Goal: Task Accomplishment & Management: Use online tool/utility

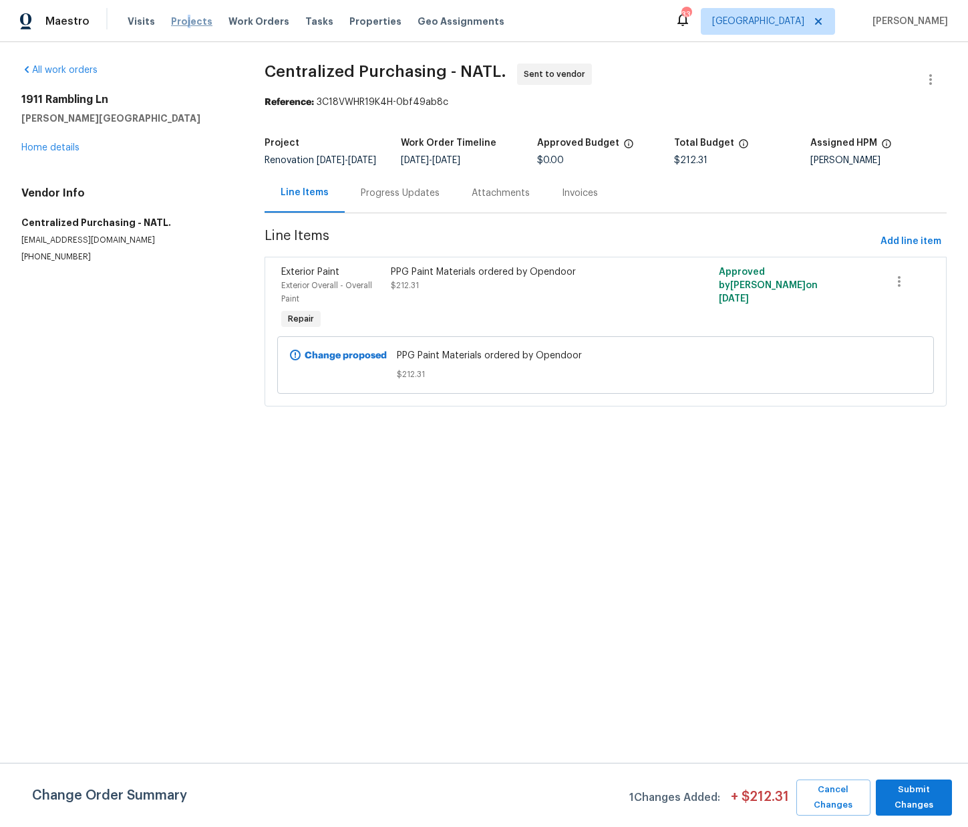
click at [185, 18] on span "Projects" at bounding box center [191, 21] width 41 height 13
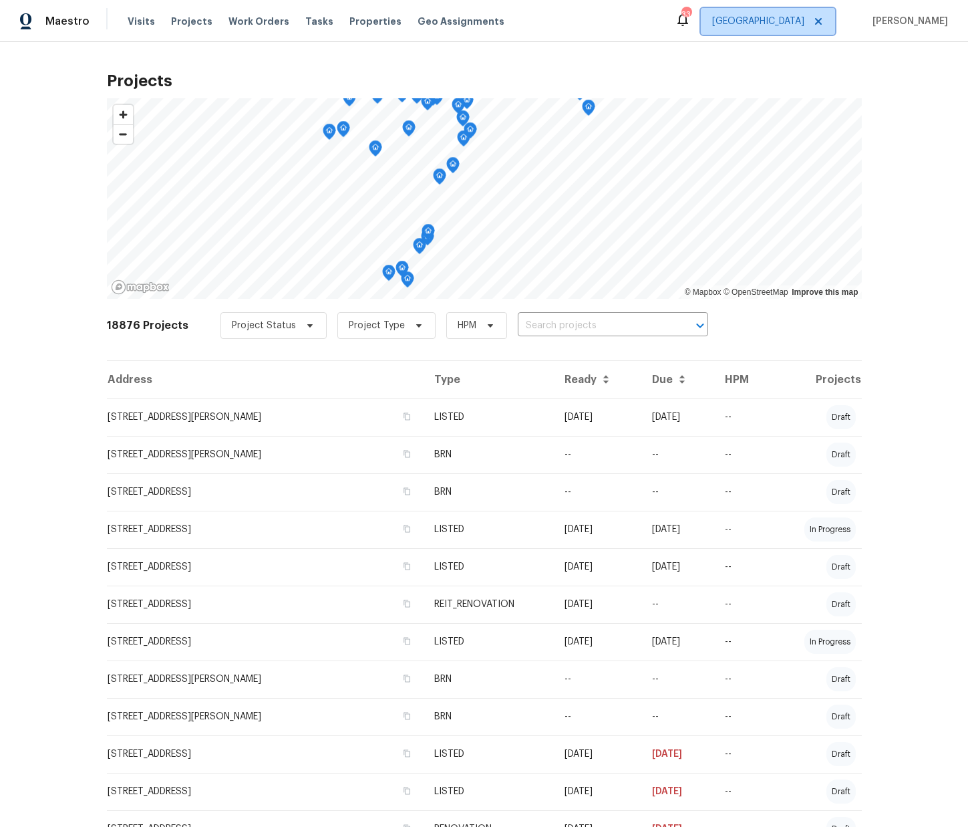
drag, startPoint x: 793, startPoint y: 25, endPoint x: 795, endPoint y: 37, distance: 12.2
click at [793, 26] on span "[GEOGRAPHIC_DATA]" at bounding box center [758, 21] width 92 height 13
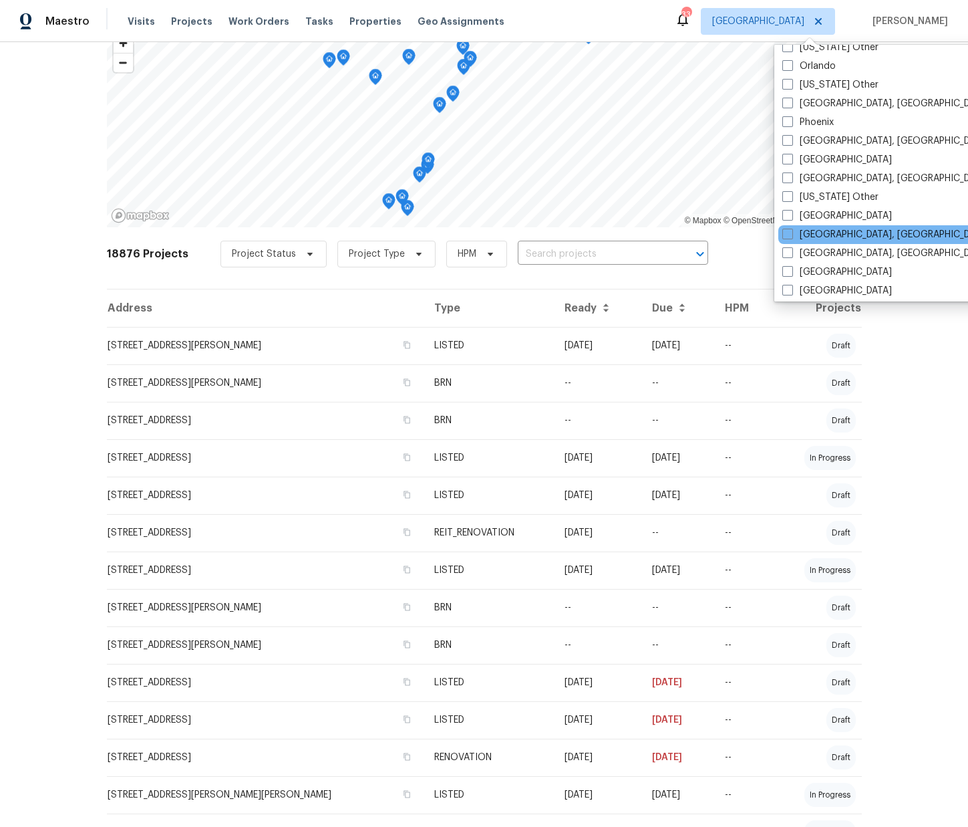
scroll to position [1560, 0]
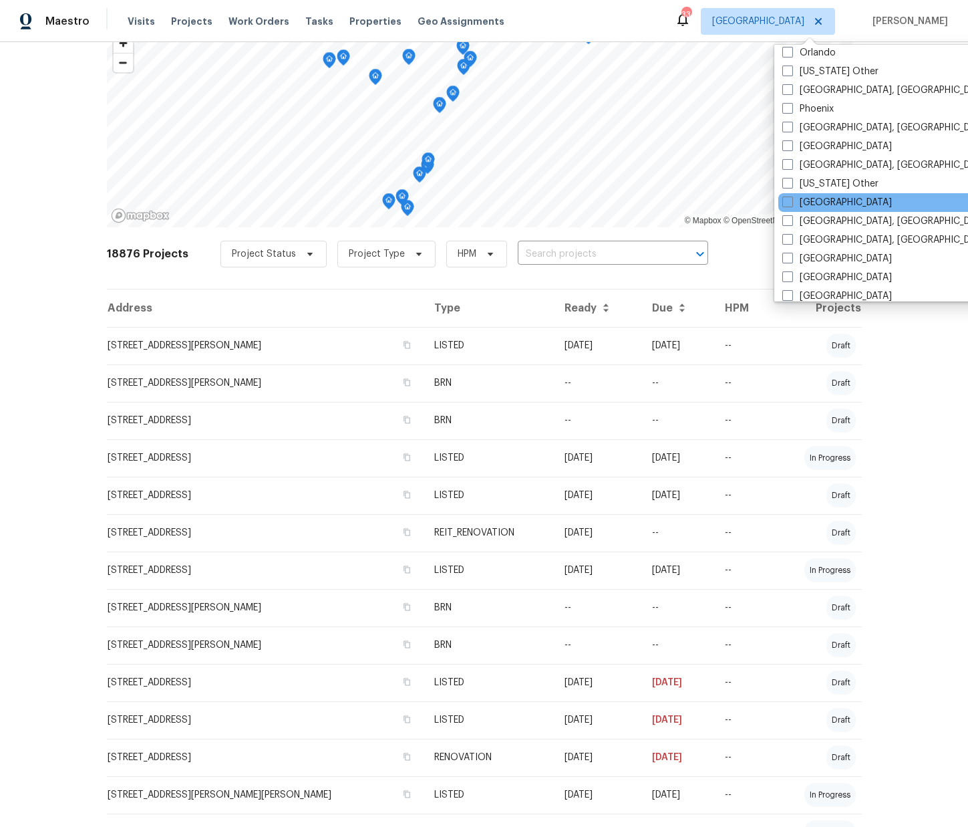
click at [815, 209] on div "[GEOGRAPHIC_DATA]" at bounding box center [913, 202] width 269 height 19
click at [814, 201] on label "[GEOGRAPHIC_DATA]" at bounding box center [838, 202] width 110 height 13
click at [791, 201] on input "[GEOGRAPHIC_DATA]" at bounding box center [787, 200] width 9 height 9
checkbox input "true"
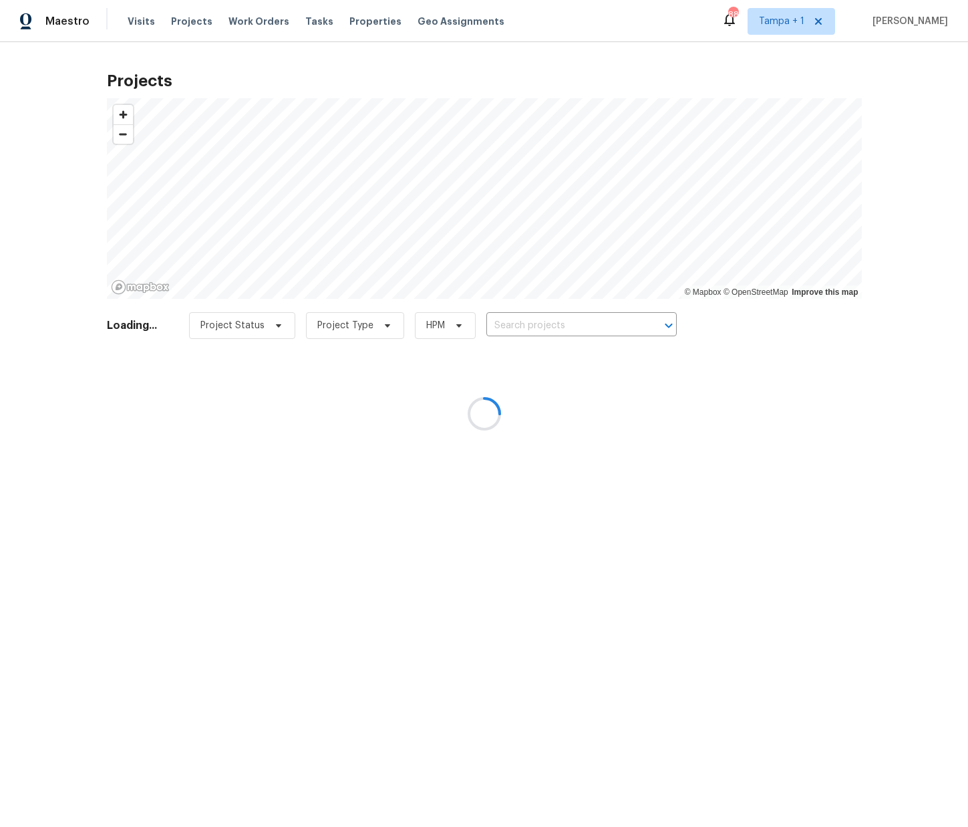
drag, startPoint x: 616, startPoint y: 313, endPoint x: 606, endPoint y: 326, distance: 15.8
click at [614, 317] on div at bounding box center [484, 413] width 968 height 827
click at [606, 327] on div at bounding box center [484, 413] width 968 height 827
click at [597, 329] on div at bounding box center [484, 413] width 968 height 827
click at [597, 330] on div at bounding box center [484, 413] width 968 height 827
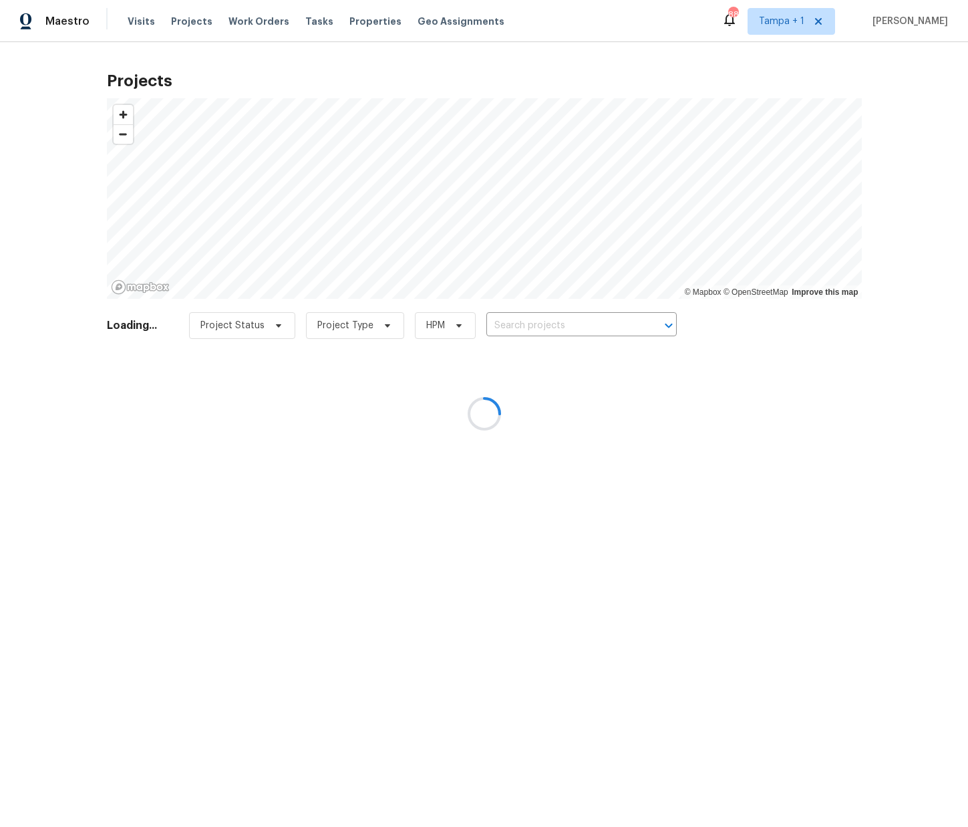
click at [597, 330] on input "text" at bounding box center [563, 325] width 153 height 21
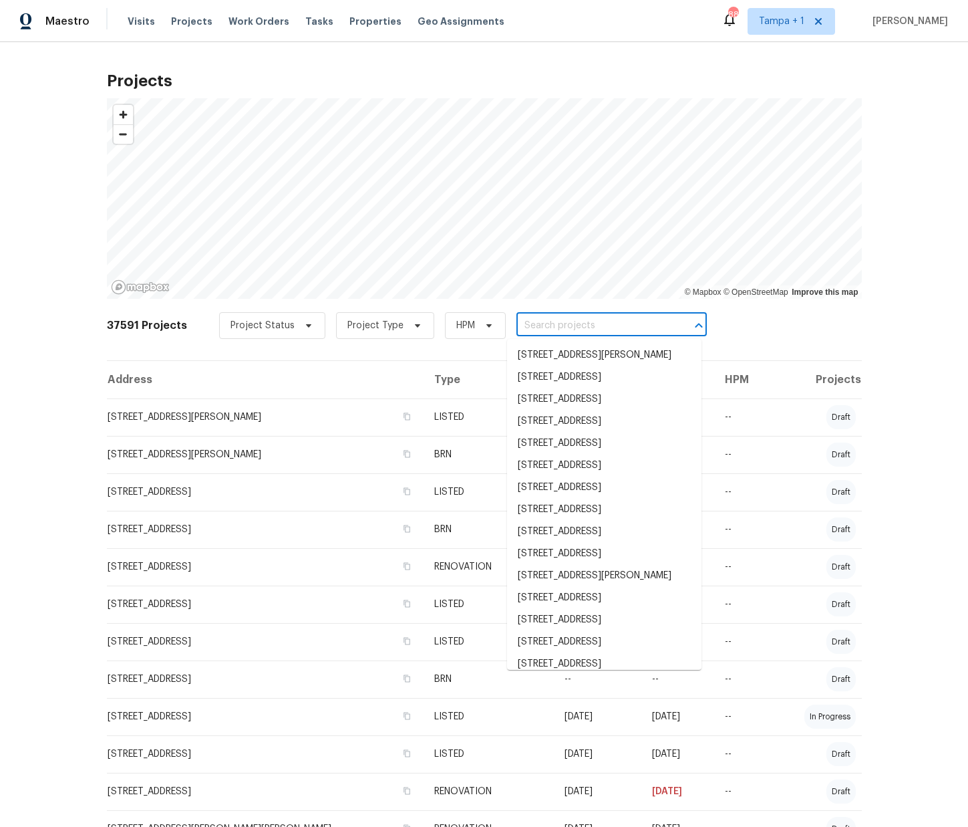
paste input "[STREET_ADDRESS][PERSON_NAME][PERSON_NAME]"
type input "[STREET_ADDRESS][PERSON_NAME][PERSON_NAME]"
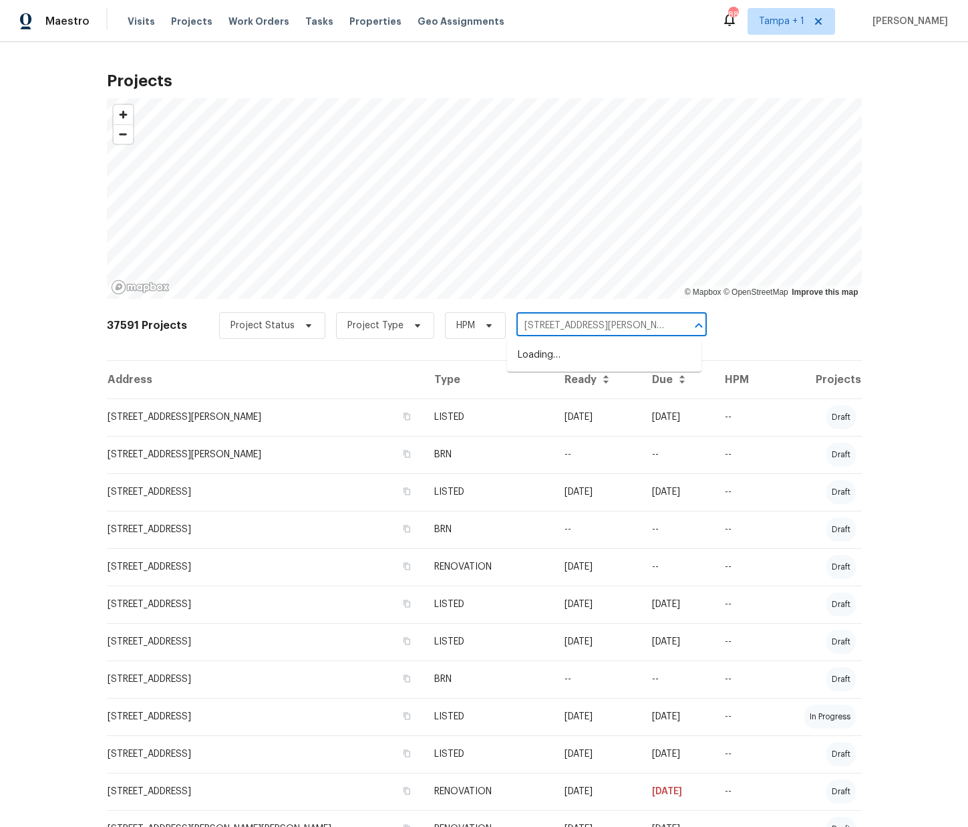
scroll to position [0, 19]
click at [587, 346] on li "[STREET_ADDRESS][PERSON_NAME][PERSON_NAME]" at bounding box center [604, 362] width 194 height 36
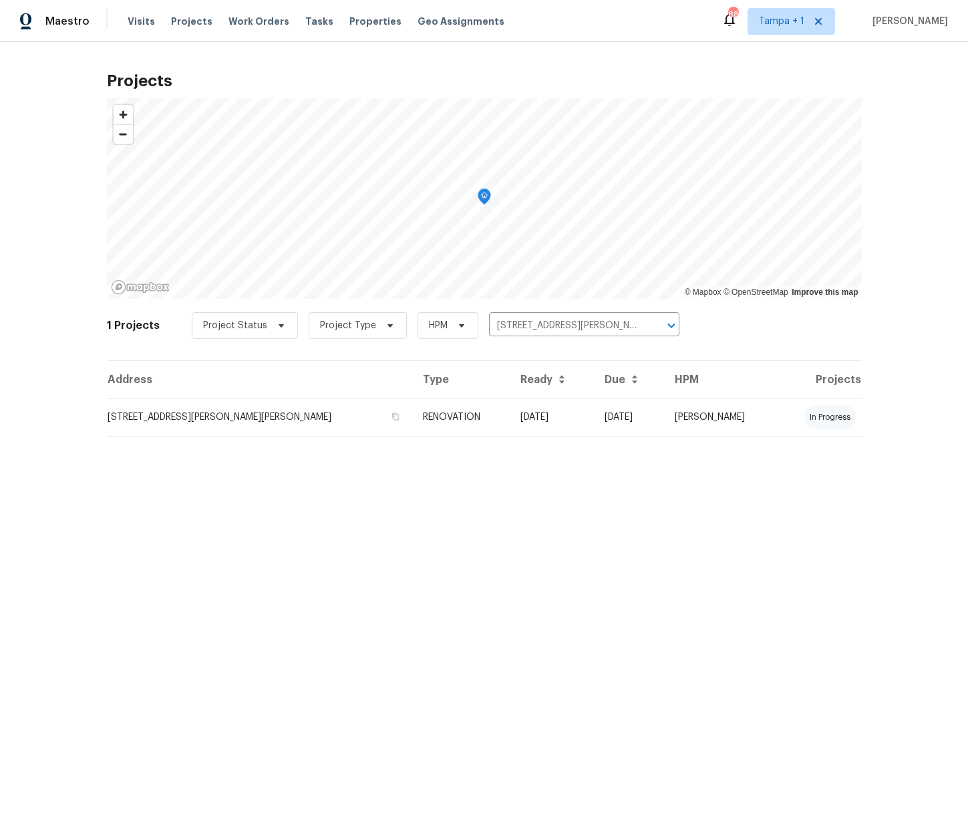
click at [206, 416] on td "[STREET_ADDRESS][PERSON_NAME][PERSON_NAME]" at bounding box center [259, 416] width 305 height 37
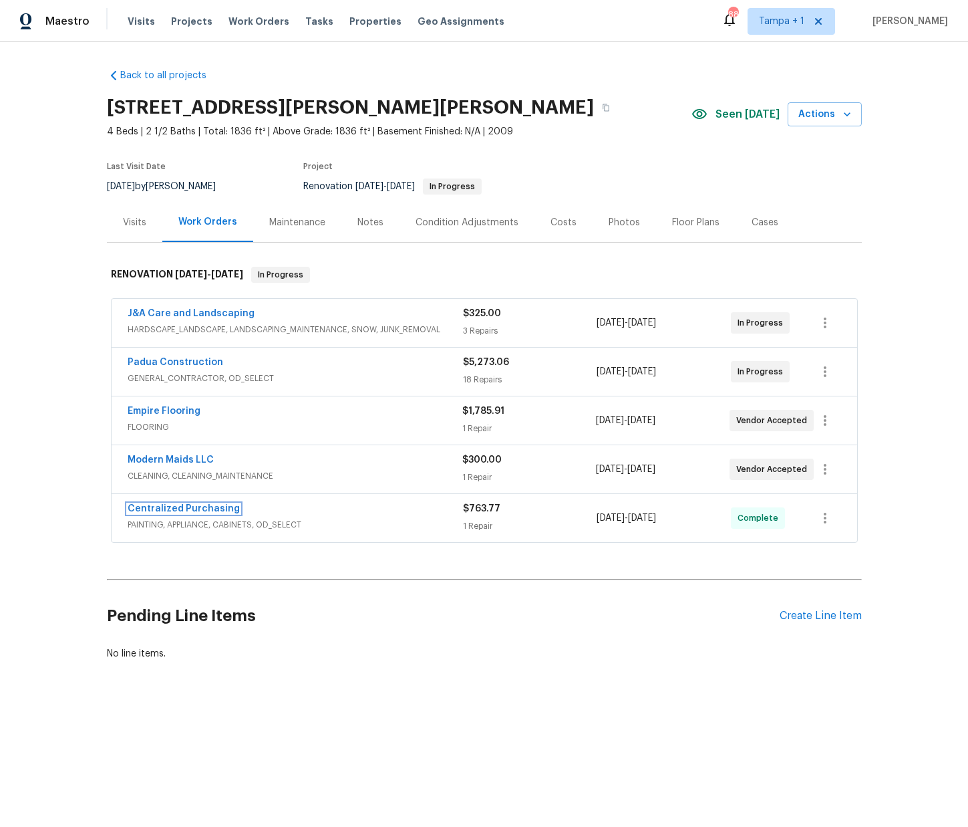
click at [188, 509] on link "Centralized Purchasing" at bounding box center [184, 508] width 112 height 9
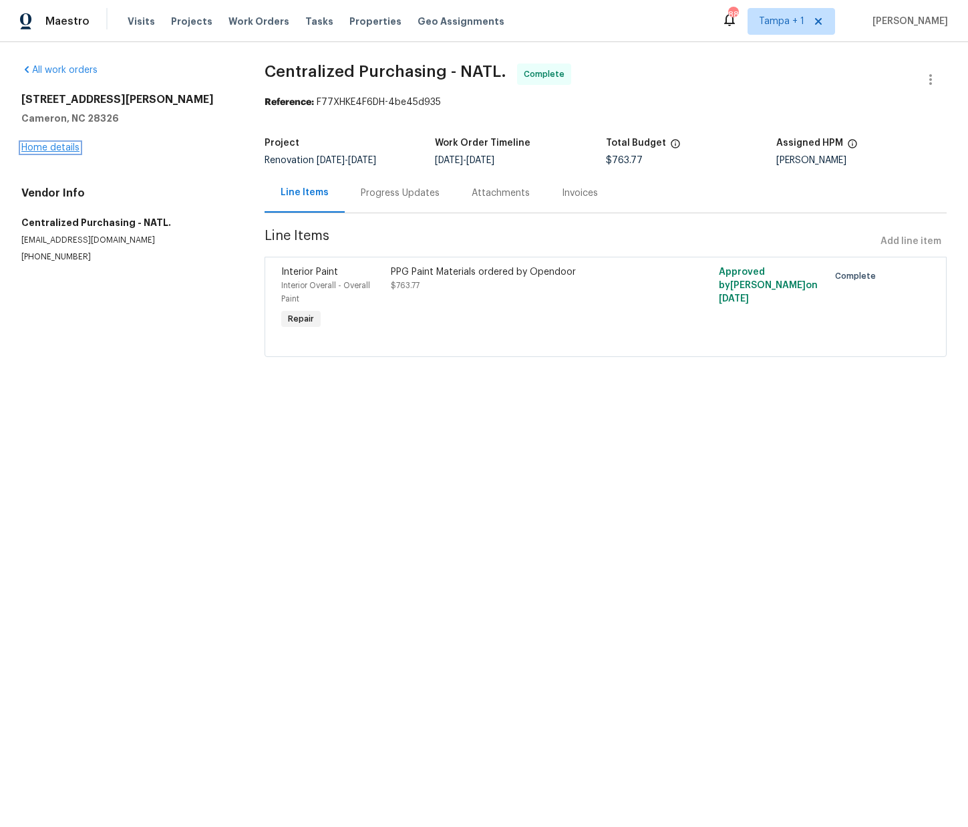
click at [56, 144] on link "Home details" at bounding box center [50, 147] width 58 height 9
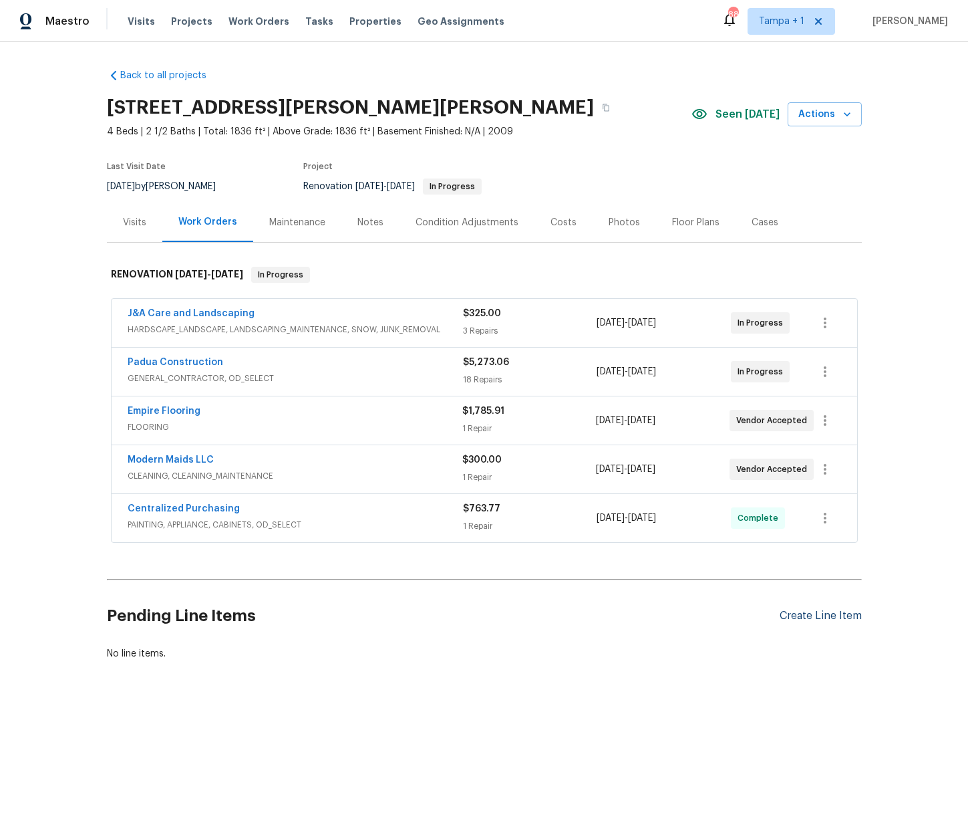
click at [815, 619] on div "Create Line Item" at bounding box center [821, 616] width 82 height 13
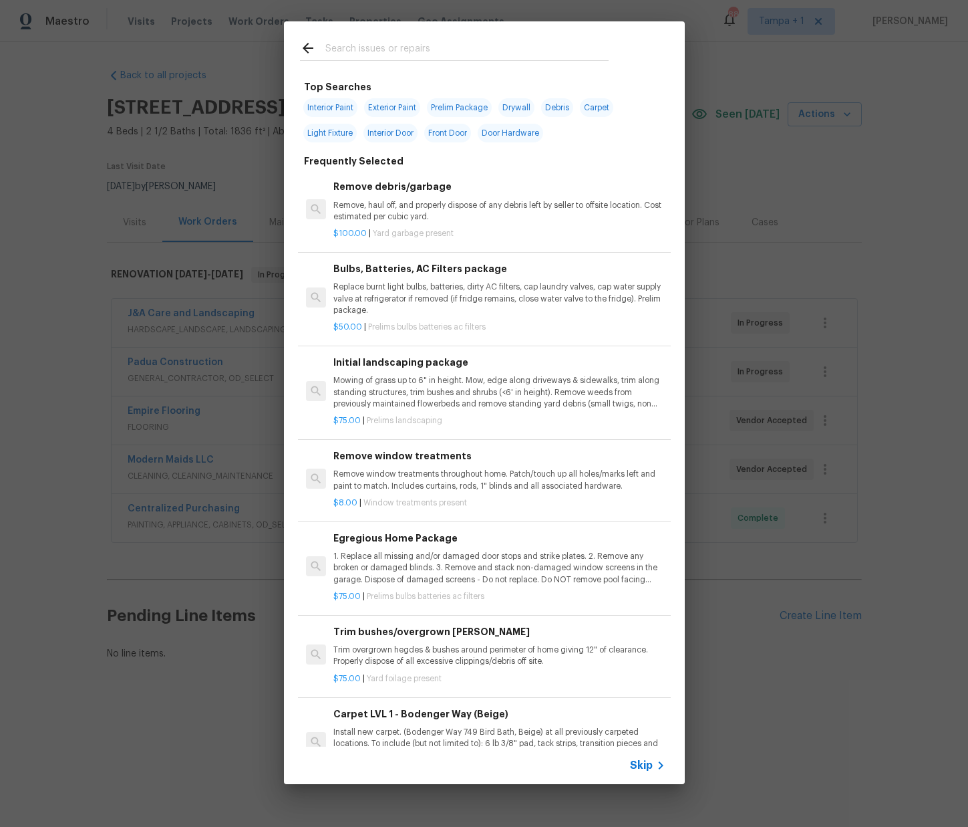
click at [362, 43] on input "text" at bounding box center [466, 50] width 283 height 20
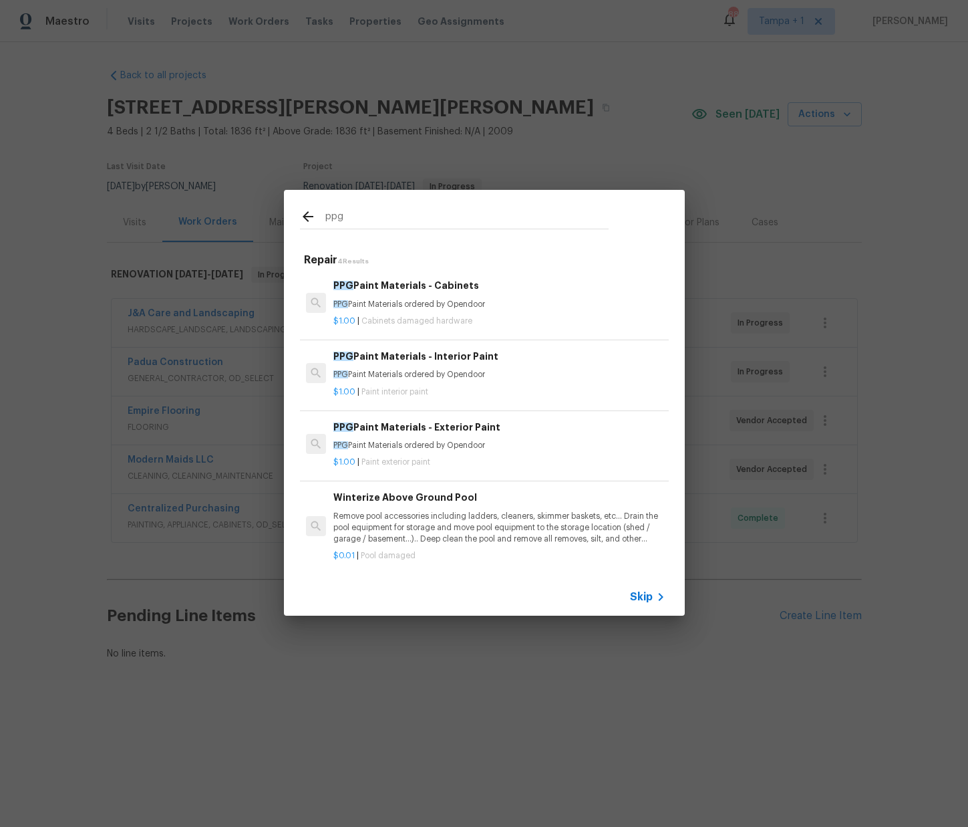
type input "ppg"
click at [384, 374] on p "PPG Paint Materials ordered by Opendoor" at bounding box center [499, 374] width 331 height 11
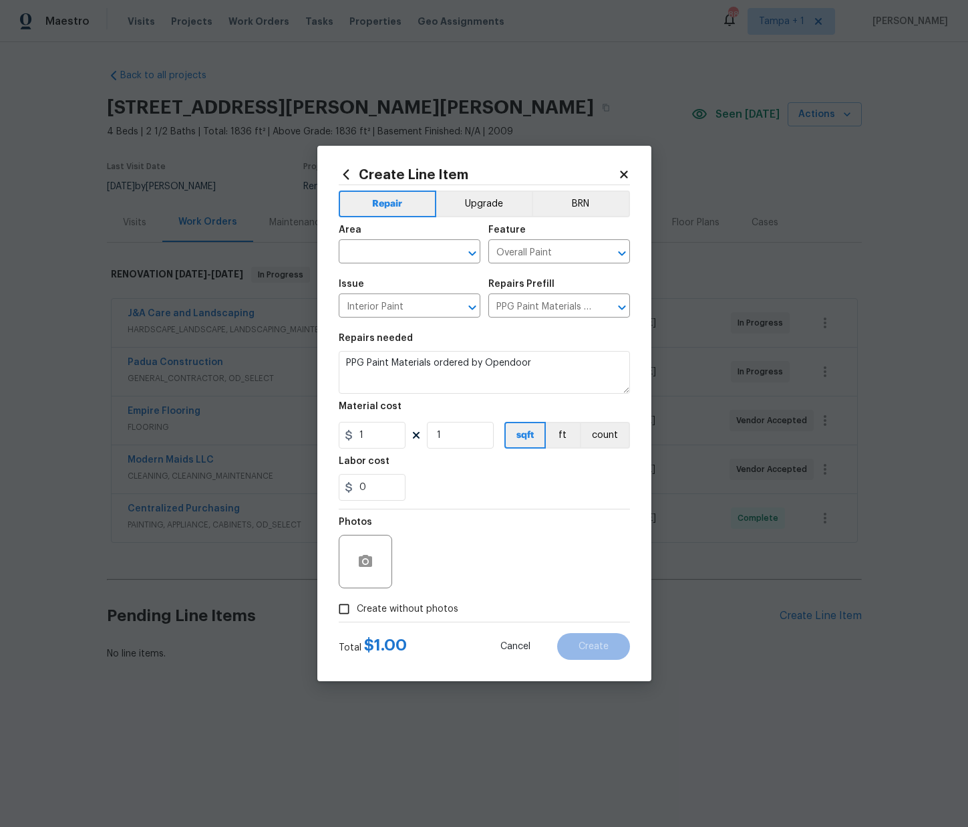
click at [393, 236] on div "Area" at bounding box center [410, 233] width 142 height 17
click at [382, 249] on input "text" at bounding box center [391, 253] width 104 height 21
click at [402, 303] on li "Interior Overall" at bounding box center [410, 304] width 142 height 22
type input "Interior Overall"
paste input "212.02"
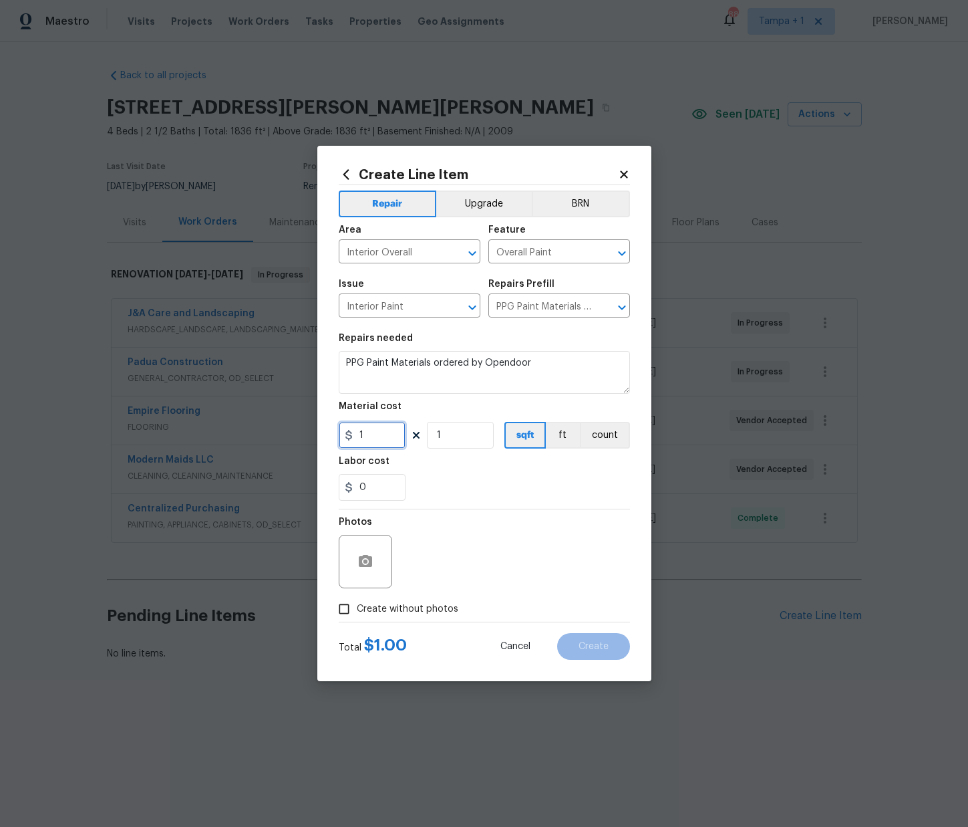
drag, startPoint x: 384, startPoint y: 434, endPoint x: 354, endPoint y: 460, distance: 40.7
click at [315, 430] on div "Create Line Item Repair Upgrade BRN Area Interior Overall ​ Feature Overall Pai…" at bounding box center [484, 413] width 968 height 827
type input "212.02"
drag, startPoint x: 473, startPoint y: 527, endPoint x: 454, endPoint y: 633, distance: 107.9
click at [473, 527] on div "Photos" at bounding box center [484, 552] width 291 height 87
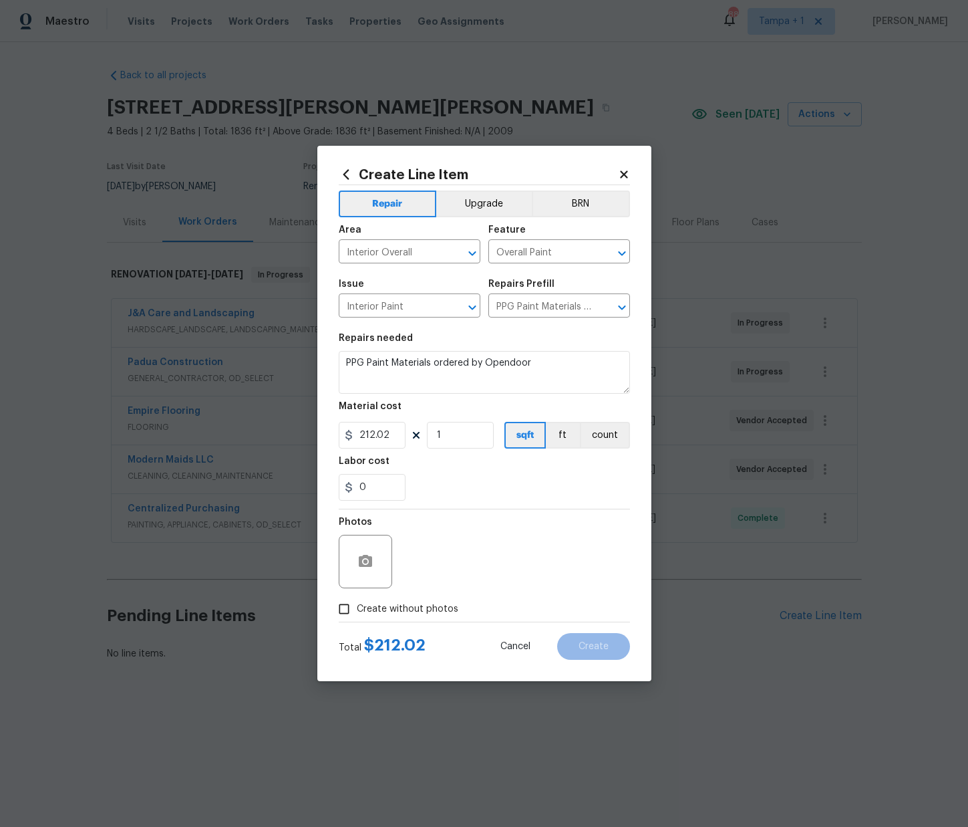
click at [424, 604] on span "Create without photos" at bounding box center [408, 609] width 102 height 14
click at [357, 604] on input "Create without photos" at bounding box center [343, 608] width 25 height 25
checkbox input "true"
click at [450, 557] on textarea at bounding box center [516, 561] width 227 height 53
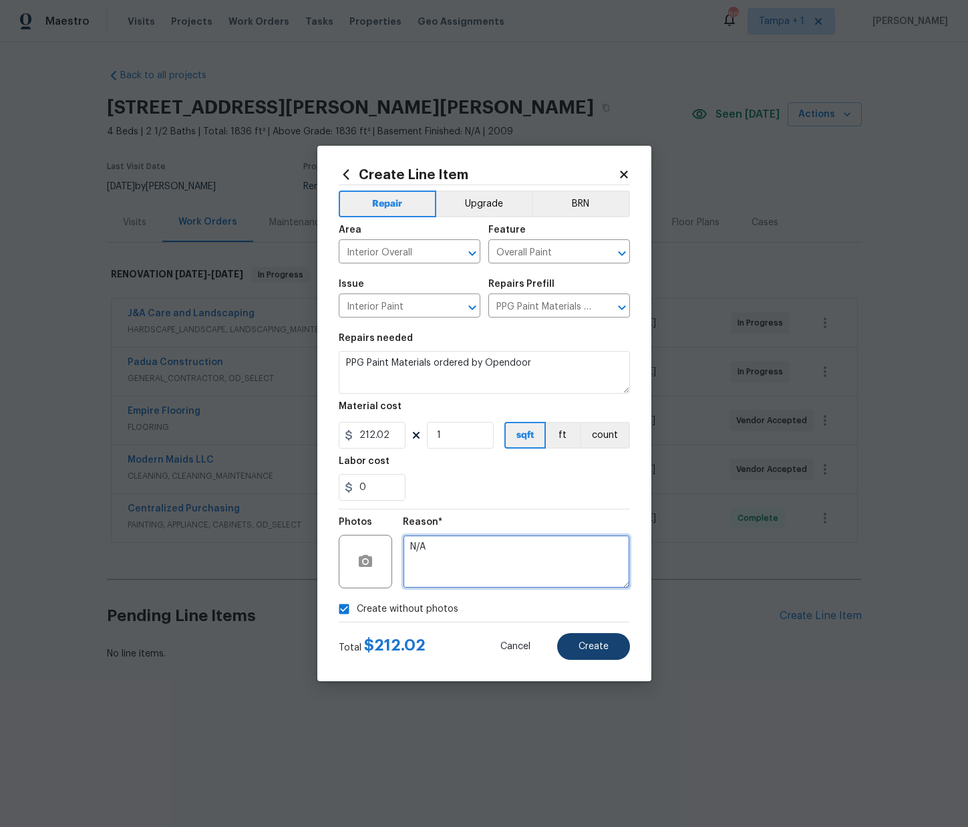
type textarea "N/A"
click at [606, 651] on span "Create" at bounding box center [594, 647] width 30 height 10
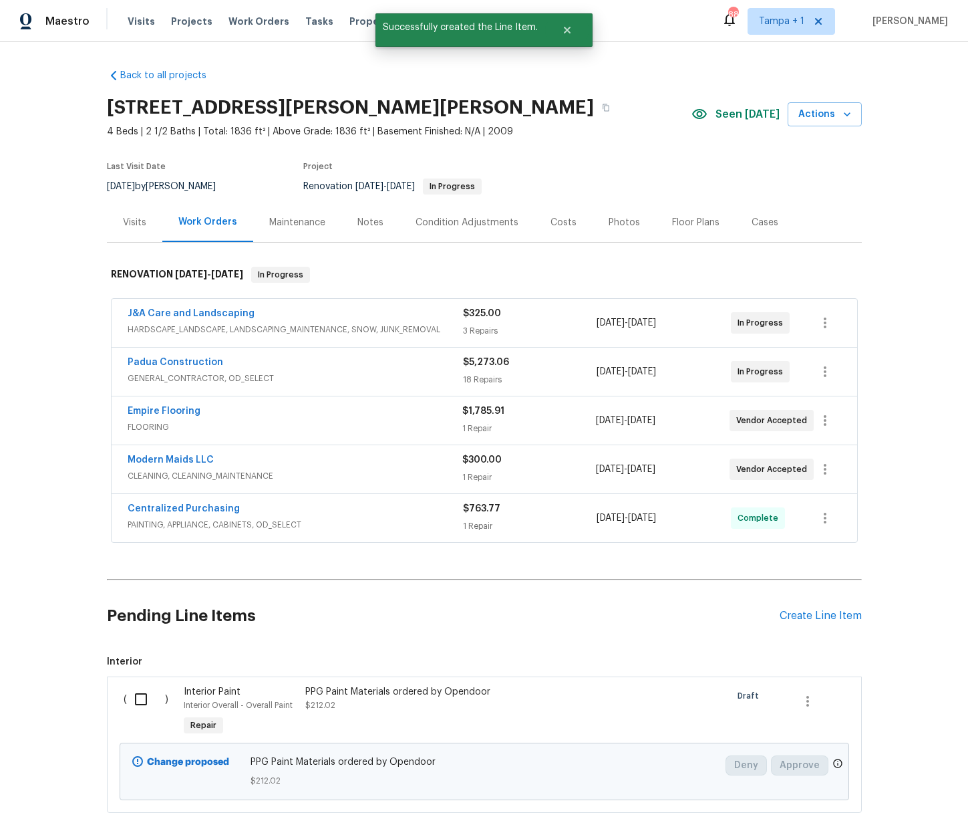
scroll to position [77, 0]
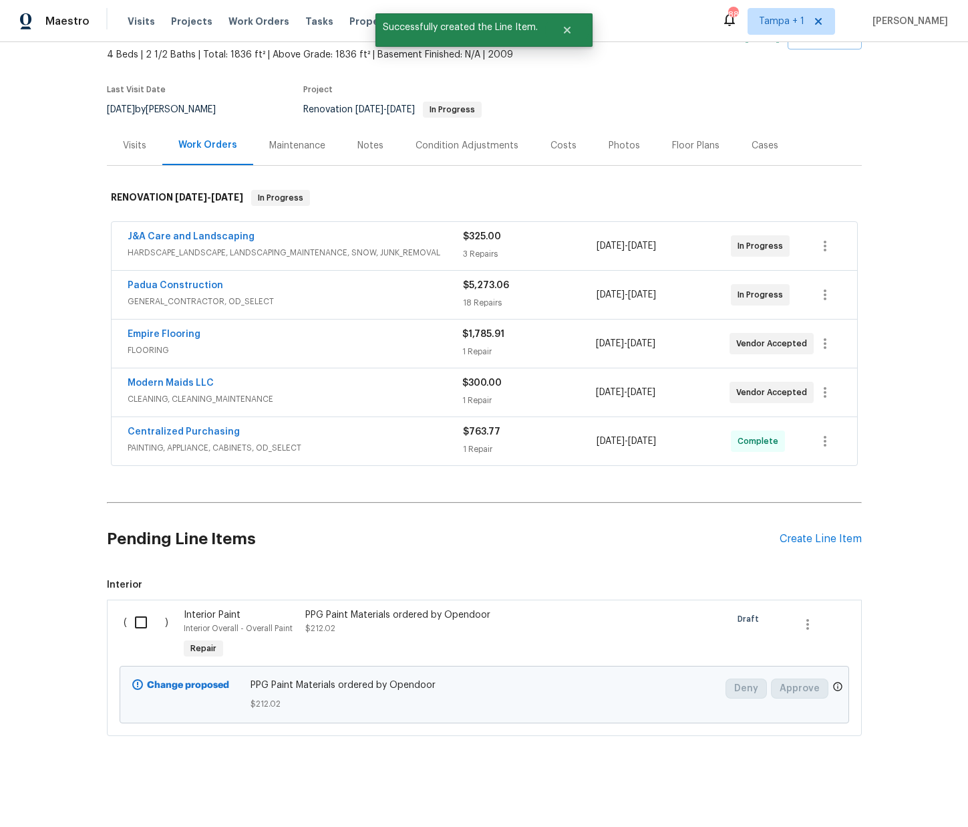
click at [130, 623] on input "checkbox" at bounding box center [146, 622] width 38 height 28
checkbox input "true"
click at [911, 789] on span "Create Work Order" at bounding box center [891, 793] width 89 height 17
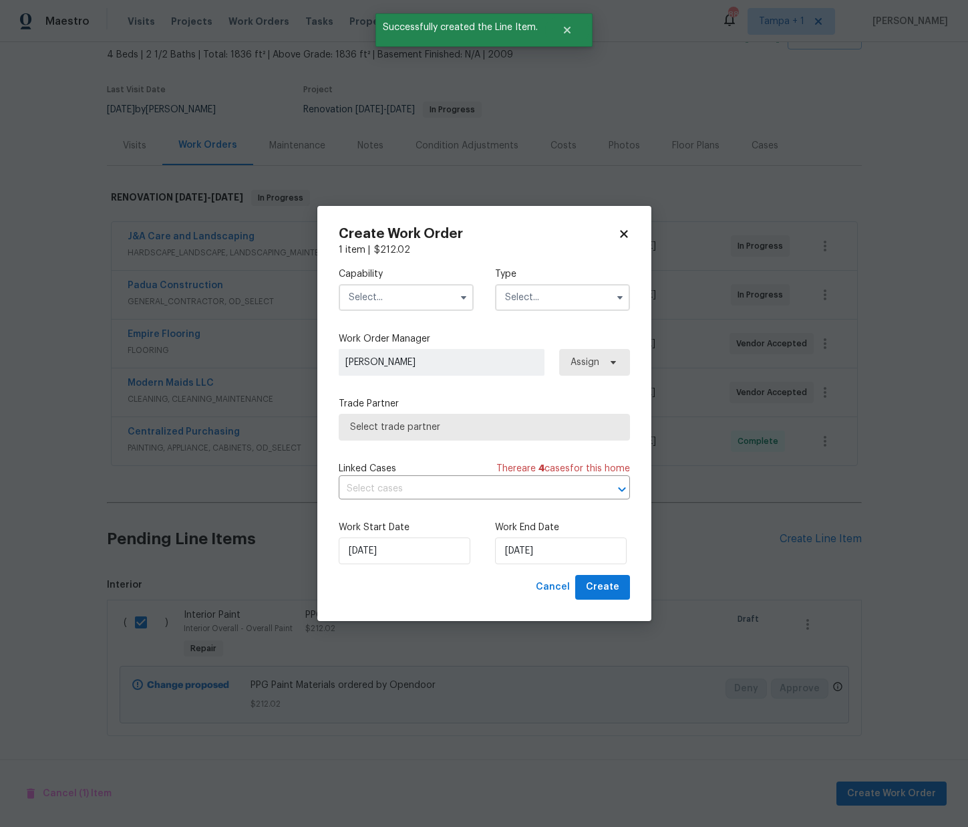
click at [397, 304] on input "text" at bounding box center [406, 297] width 135 height 27
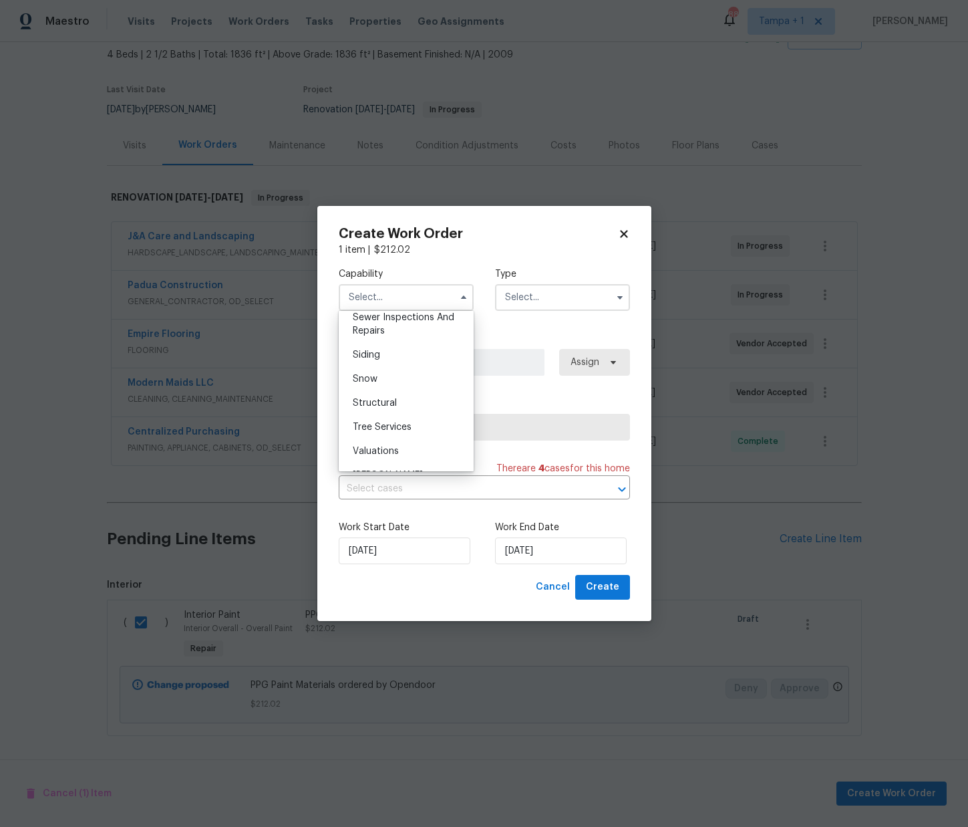
scroll to position [1488, 0]
drag, startPoint x: 402, startPoint y: 383, endPoint x: 444, endPoint y: 349, distance: 53.7
click at [402, 382] on div "Painting" at bounding box center [406, 378] width 128 height 24
type input "Painting"
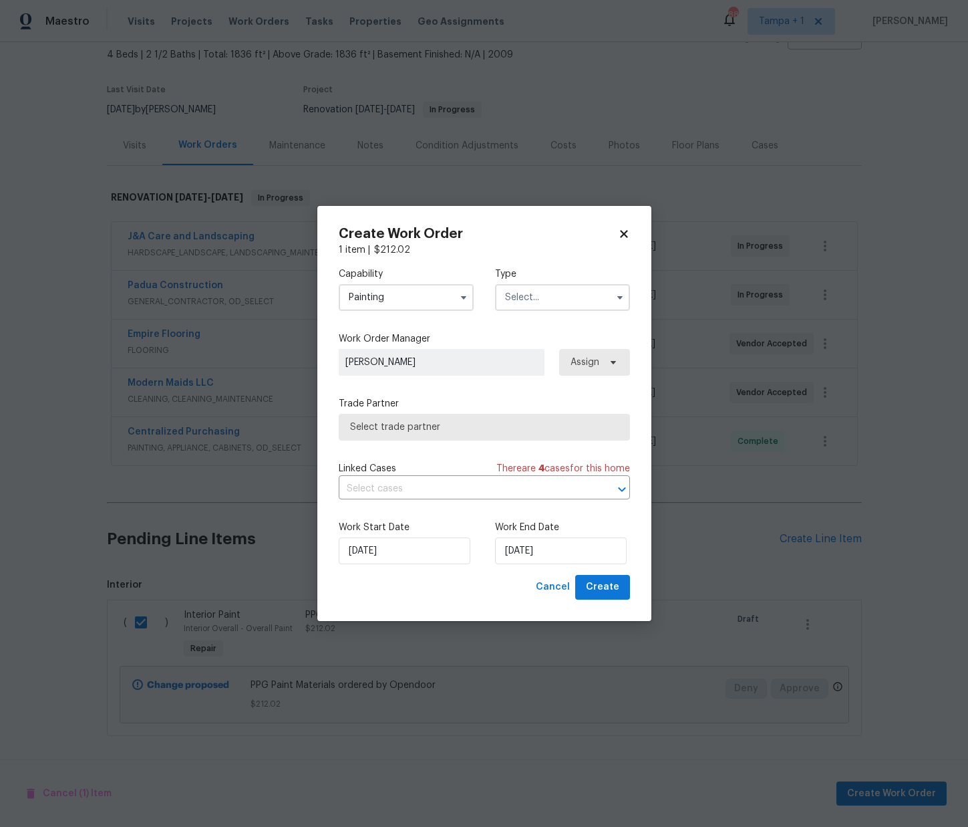
drag, startPoint x: 522, startPoint y: 293, endPoint x: 528, endPoint y: 302, distance: 11.1
click at [524, 293] on input "text" at bounding box center [562, 297] width 135 height 27
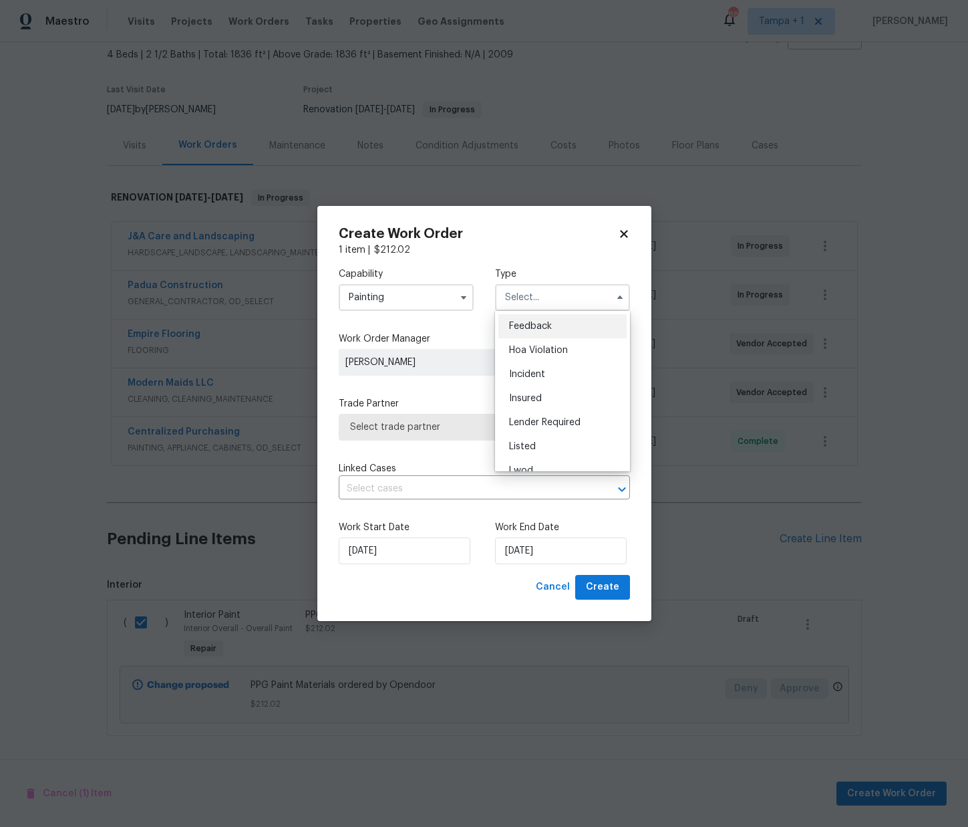
scroll to position [159, 0]
click at [551, 380] on span "Renovation" at bounding box center [533, 383] width 49 height 9
type input "Renovation"
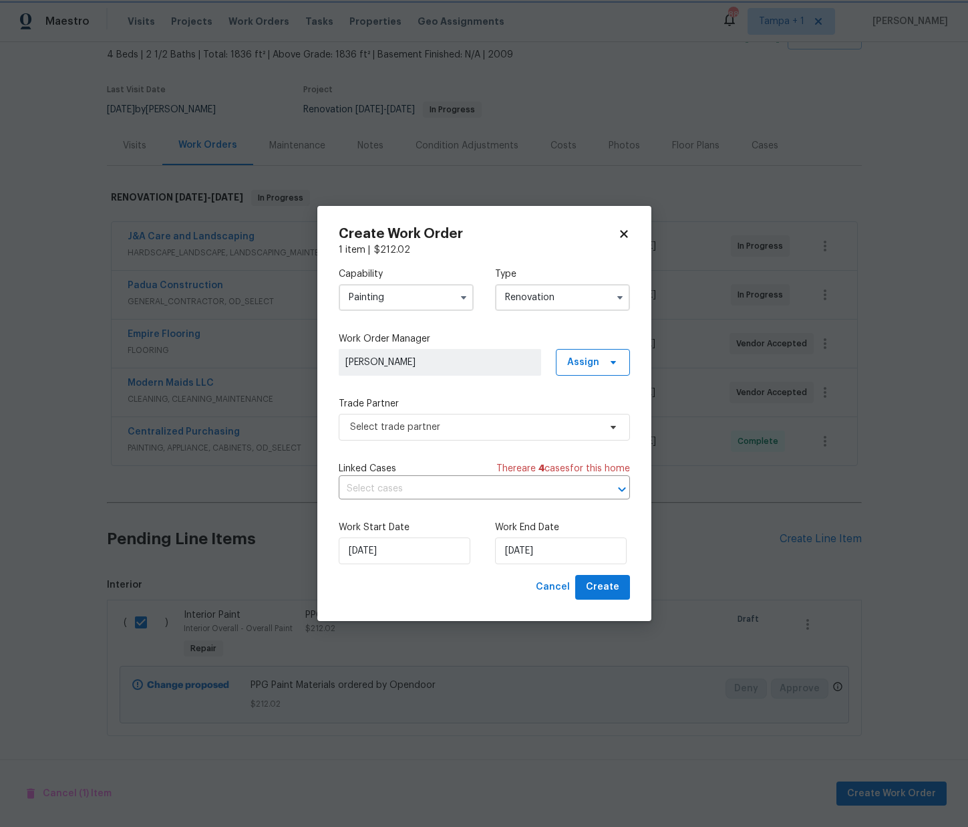
scroll to position [0, 0]
click at [590, 358] on span "Assign" at bounding box center [583, 362] width 32 height 13
click at [589, 418] on div "Assign to me" at bounding box center [595, 418] width 58 height 13
click at [396, 430] on span "Select trade partner" at bounding box center [474, 426] width 249 height 13
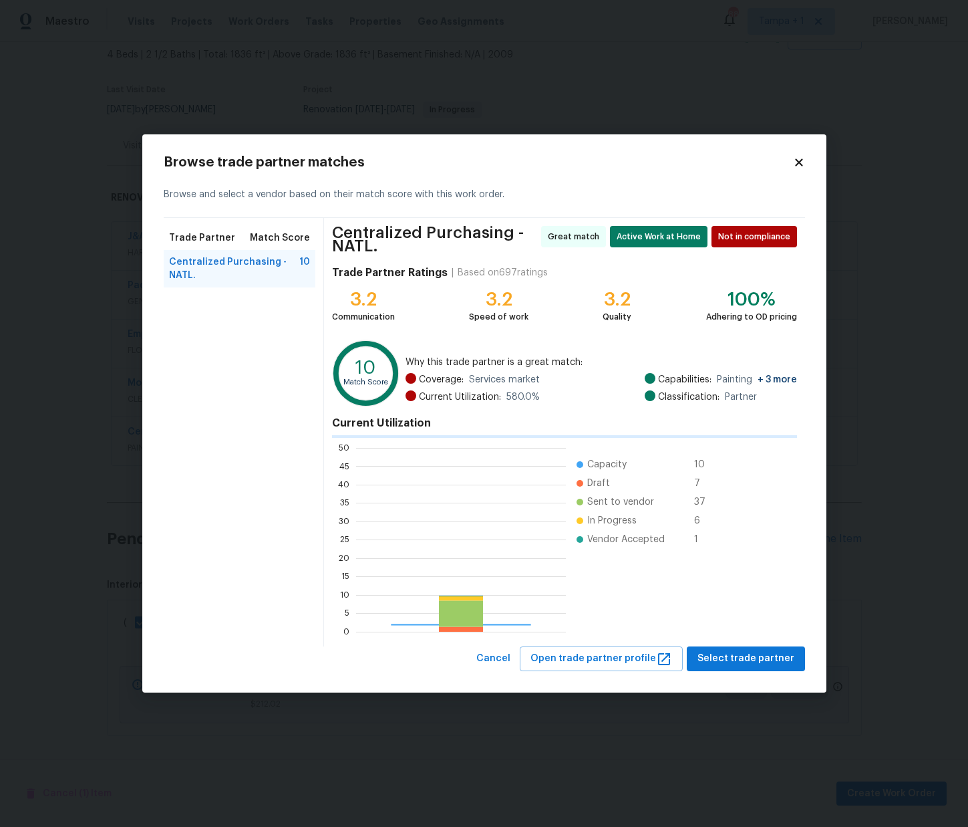
scroll to position [187, 210]
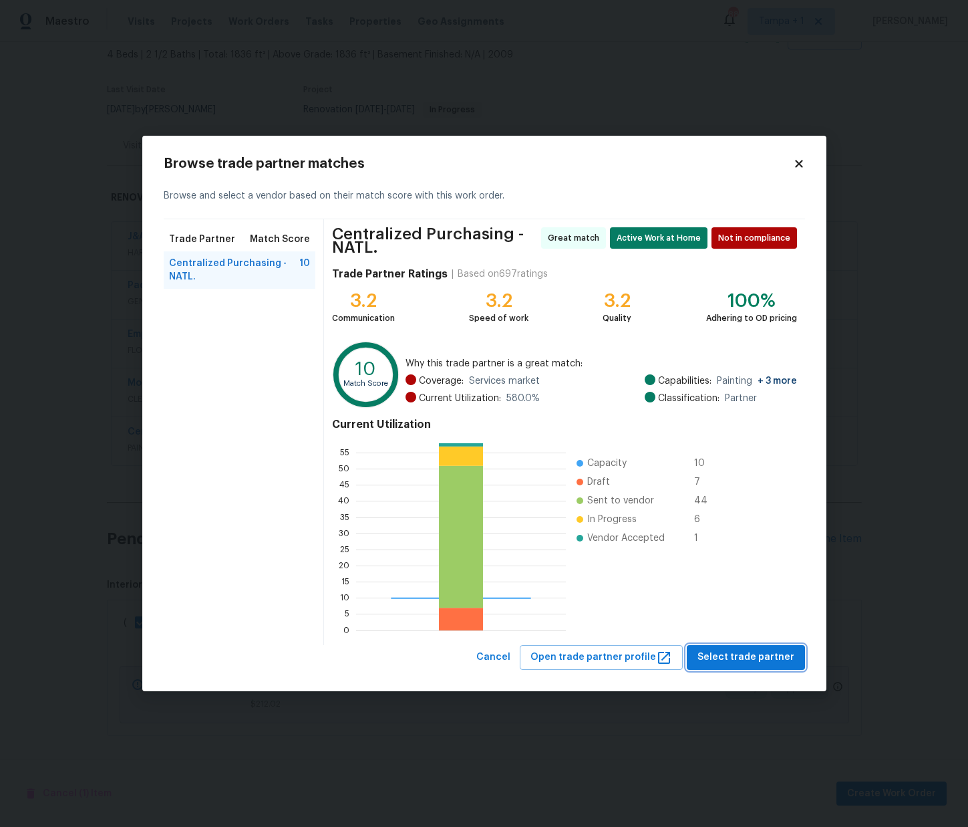
click at [722, 662] on span "Select trade partner" at bounding box center [746, 657] width 97 height 17
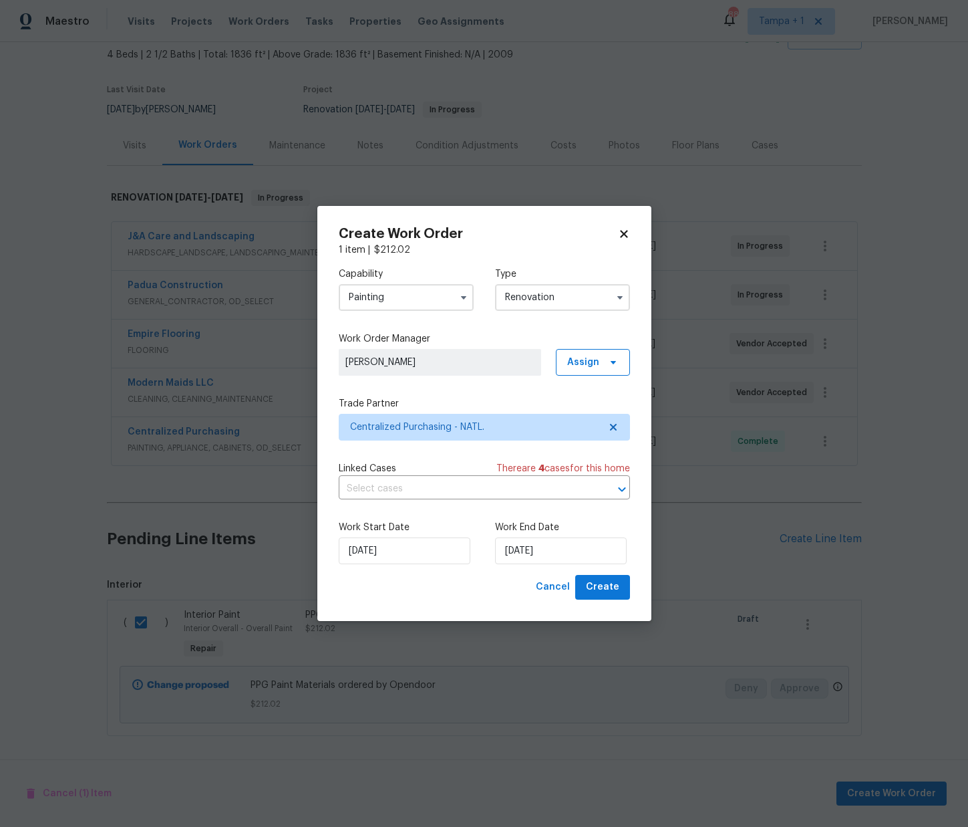
click at [568, 600] on div "Create Work Order 1 item | $ 212.02 Capability Painting Type Renovation Work Or…" at bounding box center [484, 413] width 334 height 415
click at [594, 589] on span "Create" at bounding box center [602, 587] width 33 height 17
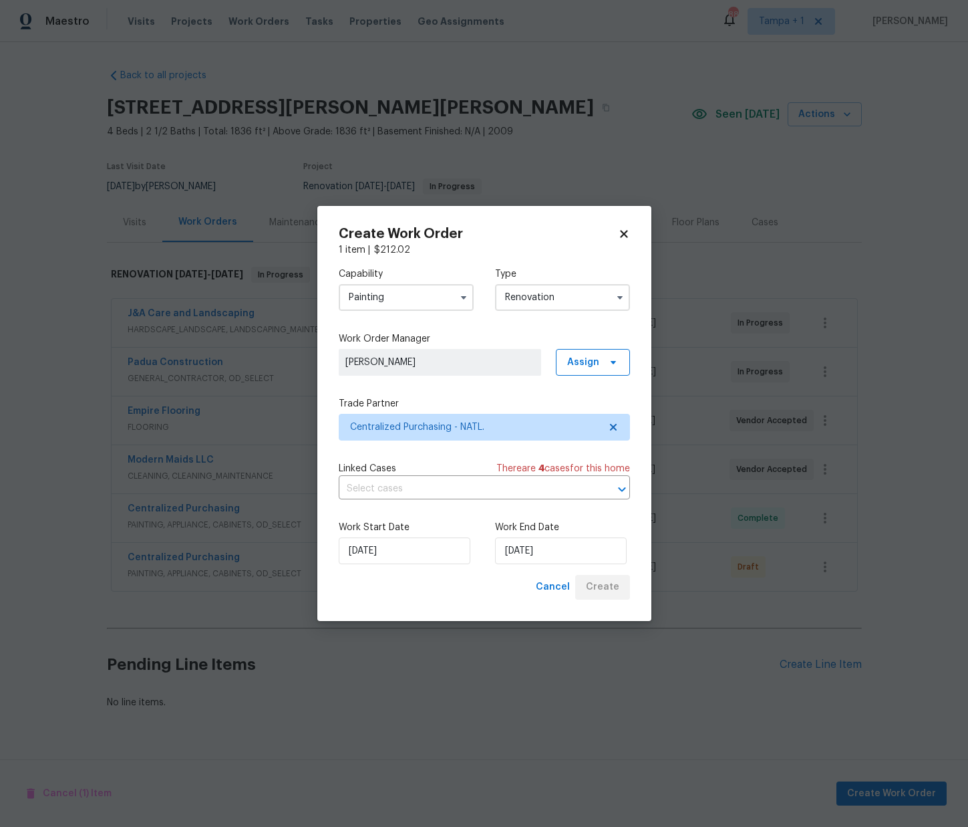
scroll to position [0, 0]
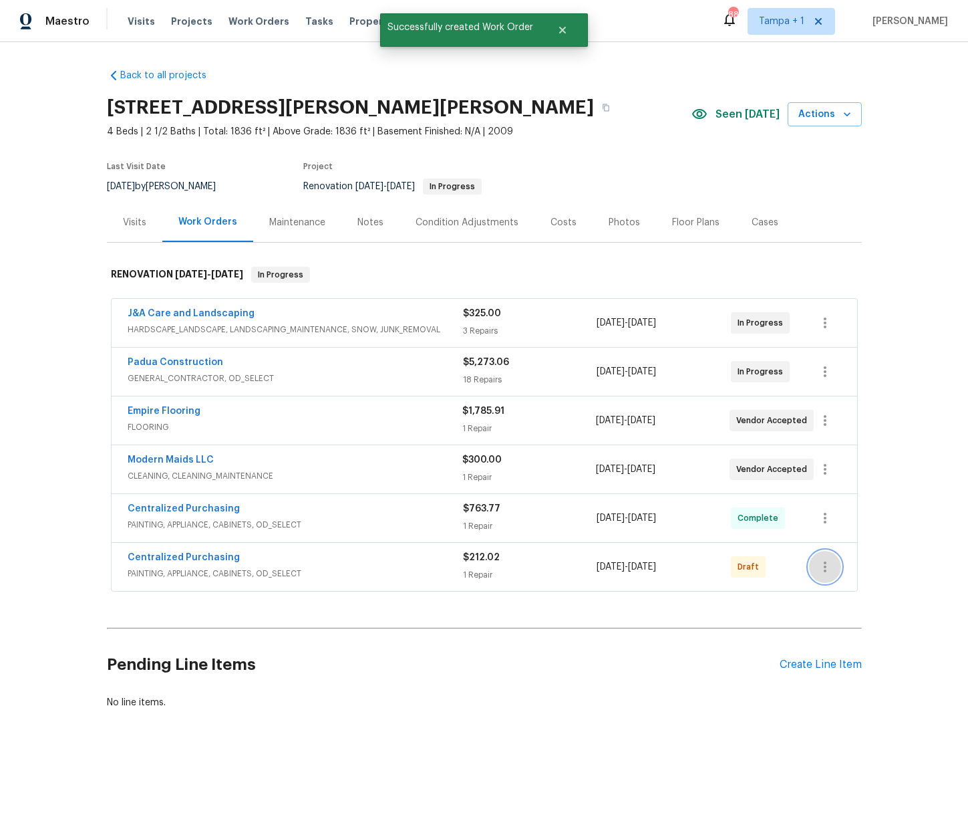
click at [833, 561] on button "button" at bounding box center [825, 567] width 32 height 32
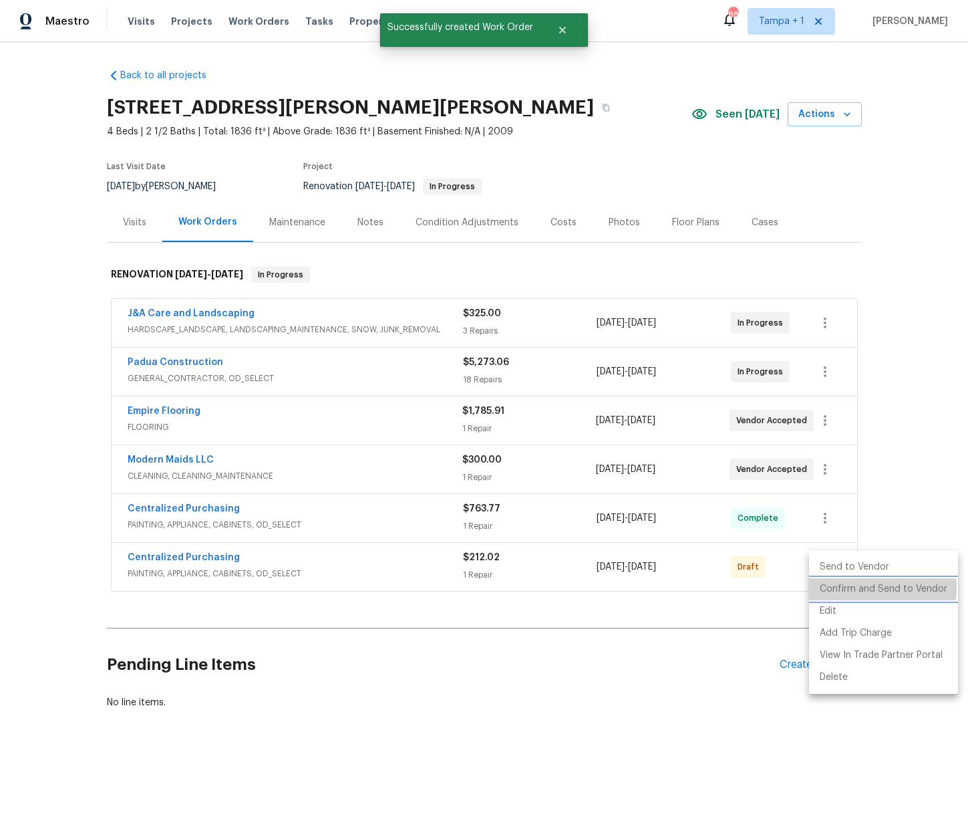
click at [831, 587] on li "Confirm and Send to Vendor" at bounding box center [883, 589] width 149 height 22
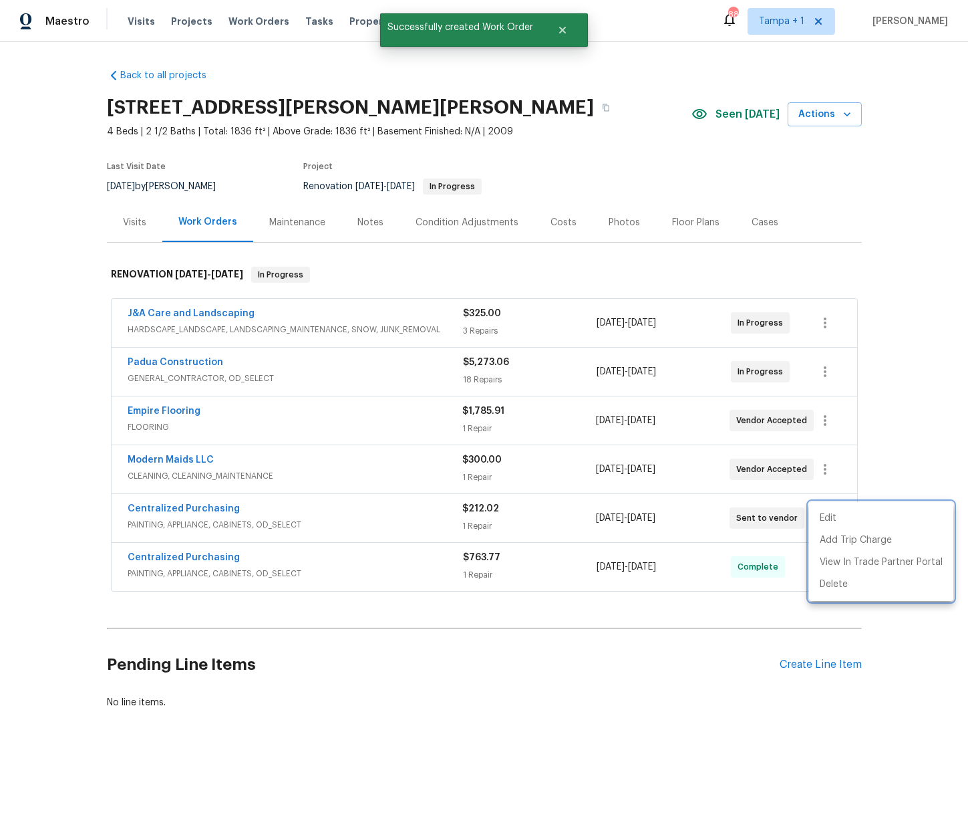
drag, startPoint x: 297, startPoint y: 527, endPoint x: 251, endPoint y: 517, distance: 48.0
click at [268, 519] on div at bounding box center [484, 413] width 968 height 827
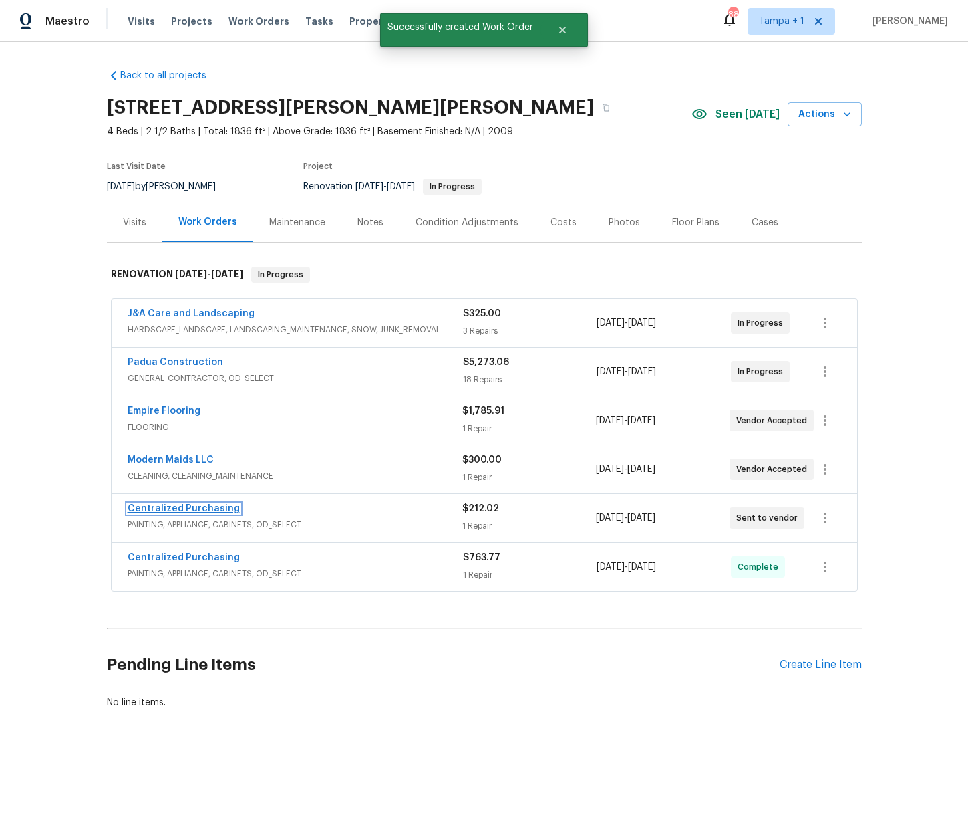
click at [190, 507] on link "Centralized Purchasing" at bounding box center [184, 508] width 112 height 9
